Goal: Information Seeking & Learning: Learn about a topic

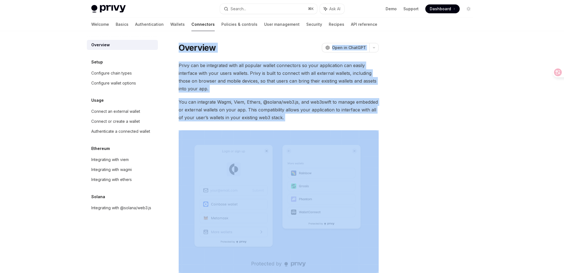
click at [382, 122] on div "Overview OpenAI Open in ChatGPT OpenAI Open in ChatGPT Privy can be integrated …" at bounding box center [282, 193] width 390 height 324
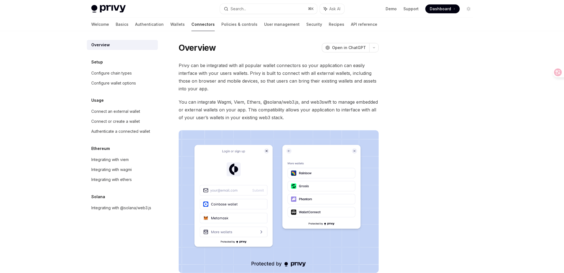
drag, startPoint x: 387, startPoint y: 123, endPoint x: 379, endPoint y: 121, distance: 8.5
click at [386, 121] on div "Overview OpenAI Open in ChatGPT OpenAI Open in ChatGPT Privy can be integrated …" at bounding box center [282, 193] width 390 height 324
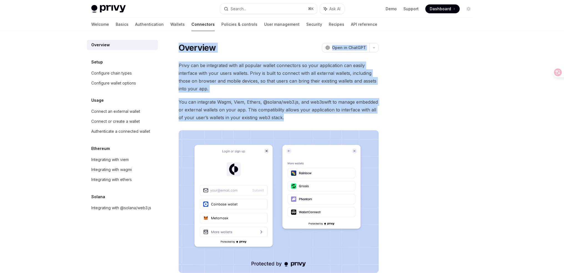
drag, startPoint x: 379, startPoint y: 121, endPoint x: 174, endPoint y: 47, distance: 217.8
click at [174, 47] on div "Overview OpenAI Open in ChatGPT OpenAI Open in ChatGPT Privy can be integrated …" at bounding box center [226, 198] width 306 height 313
click at [174, 45] on div "Overview OpenAI Open in ChatGPT OpenAI Open in ChatGPT Privy can be integrated …" at bounding box center [226, 198] width 306 height 313
drag, startPoint x: 173, startPoint y: 42, endPoint x: 352, endPoint y: 117, distance: 194.3
click at [352, 117] on div "Overview OpenAI Open in ChatGPT OpenAI Open in ChatGPT Privy can be integrated …" at bounding box center [226, 198] width 306 height 313
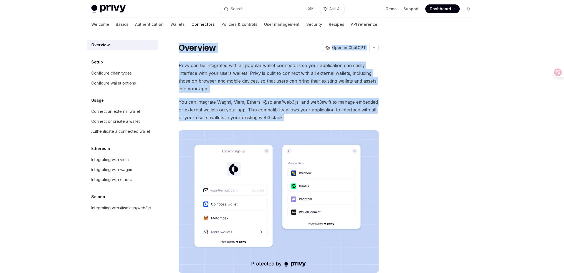
drag, startPoint x: 353, startPoint y: 117, endPoint x: 365, endPoint y: 116, distance: 12.5
click at [353, 117] on span "You can integrate Wagmi, Viem, Ethers, @solana/web3.js, and web3swift to manage…" at bounding box center [279, 109] width 200 height 23
drag, startPoint x: 297, startPoint y: 108, endPoint x: 175, endPoint y: 47, distance: 136.5
click at [175, 47] on div "Overview OpenAI Open in ChatGPT OpenAI Open in ChatGPT Privy can be integrated …" at bounding box center [226, 198] width 306 height 313
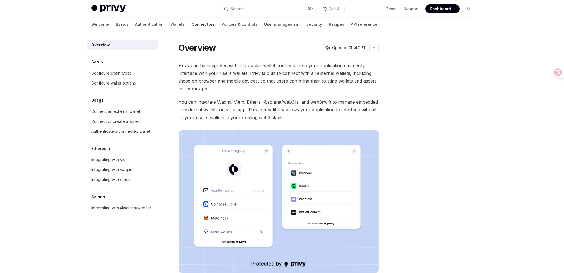
drag, startPoint x: 176, startPoint y: 47, endPoint x: 178, endPoint y: 39, distance: 8.0
click at [176, 46] on div "Overview OpenAI Open in ChatGPT OpenAI Open in ChatGPT Privy can be integrated …" at bounding box center [226, 198] width 306 height 313
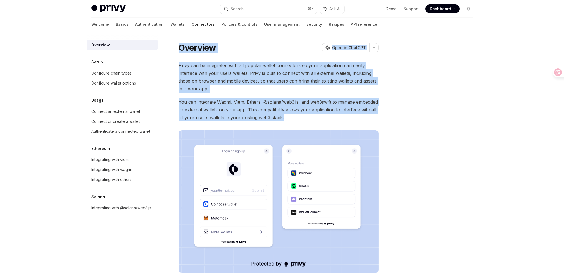
drag, startPoint x: 183, startPoint y: 43, endPoint x: 363, endPoint y: 117, distance: 194.8
click at [363, 117] on div "Overview OpenAI Open in ChatGPT OpenAI Open in ChatGPT Privy can be integrated …" at bounding box center [282, 193] width 390 height 324
drag, startPoint x: 365, startPoint y: 117, endPoint x: 369, endPoint y: 116, distance: 4.2
click at [366, 117] on span "You can integrate Wagmi, Viem, Ethers, @solana/web3.js, and web3swift to manage…" at bounding box center [279, 109] width 200 height 23
drag, startPoint x: 323, startPoint y: 103, endPoint x: 172, endPoint y: 42, distance: 162.8
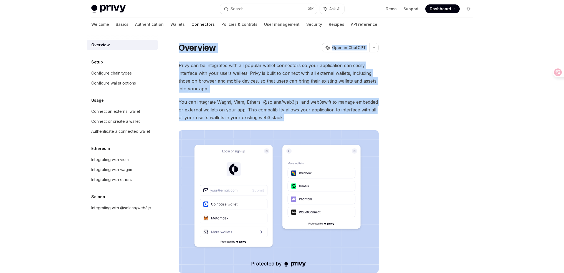
click at [172, 42] on div "Overview OpenAI Open in ChatGPT OpenAI Open in ChatGPT Privy can be integrated …" at bounding box center [282, 193] width 390 height 324
drag, startPoint x: 176, startPoint y: 46, endPoint x: 379, endPoint y: 117, distance: 215.2
click at [370, 116] on div "Overview OpenAI Open in ChatGPT OpenAI Open in ChatGPT Privy can be integrated …" at bounding box center [226, 198] width 306 height 313
click at [379, 116] on div "Overview OpenAI Open in ChatGPT OpenAI Open in ChatGPT Privy can be integrated …" at bounding box center [282, 193] width 390 height 324
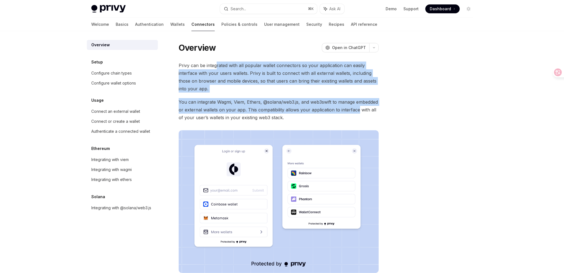
drag, startPoint x: 229, startPoint y: 71, endPoint x: 361, endPoint y: 114, distance: 138.9
click at [359, 113] on div "Privy can be integrated with all popular wallet connectors so your application …" at bounding box center [279, 168] width 200 height 212
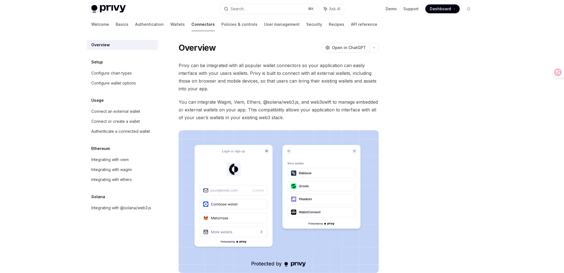
click at [361, 114] on span "You can integrate Wagmi, Viem, Ethers, @solana/web3.js, and web3swift to manage…" at bounding box center [279, 109] width 200 height 23
